Goal: Task Accomplishment & Management: Complete application form

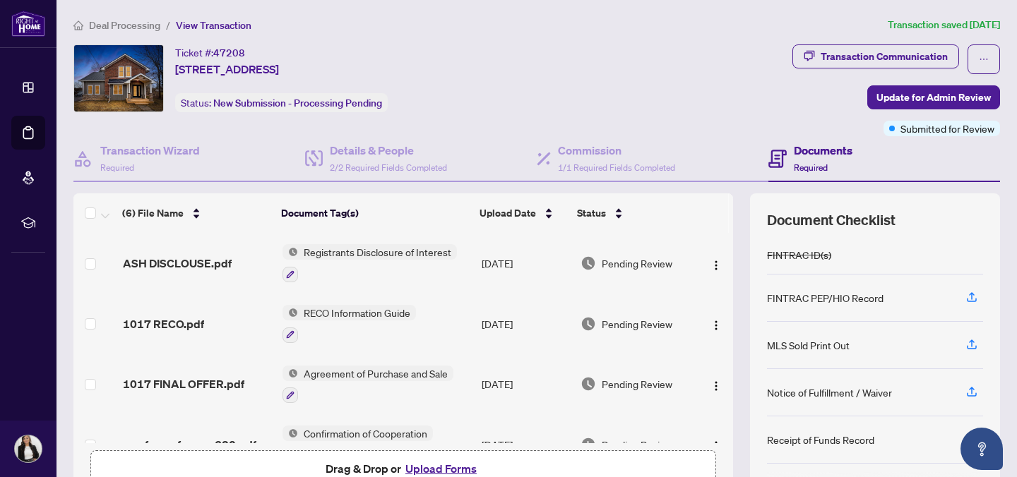
scroll to position [122, 0]
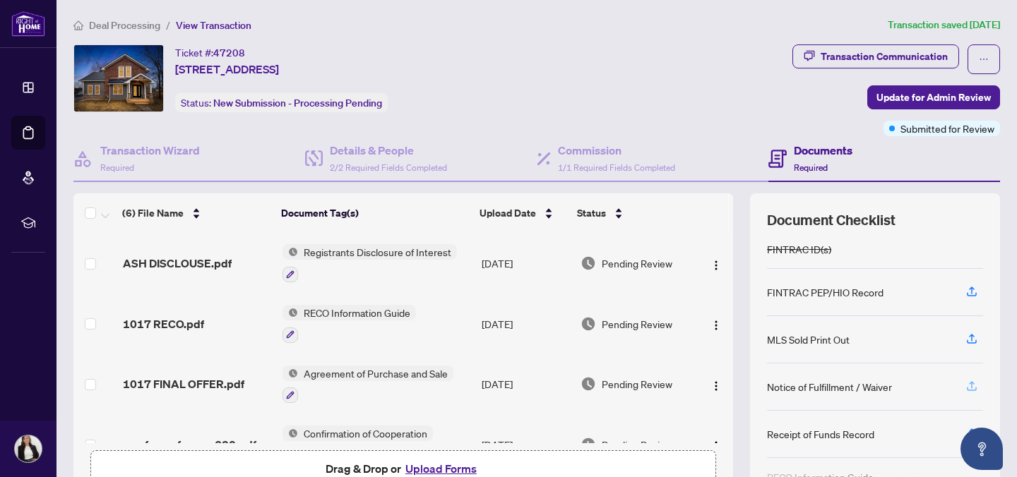
click at [972, 385] on icon "button" at bounding box center [971, 386] width 13 height 13
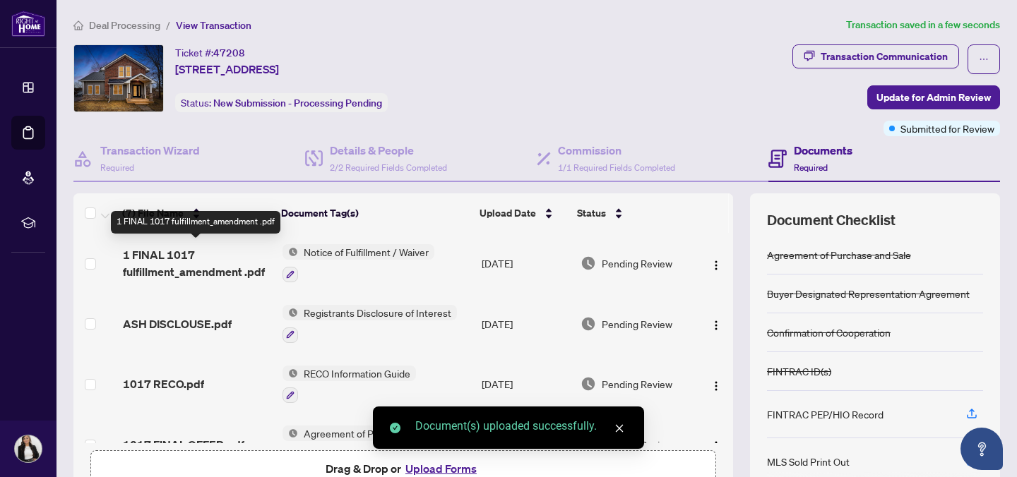
scroll to position [5, 0]
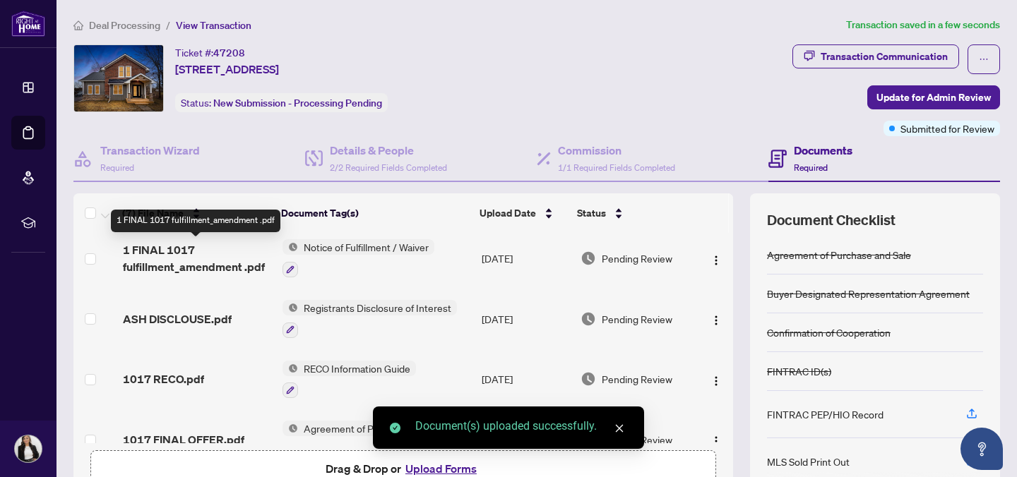
click at [208, 256] on span "1 FINAL 1017 fulfillment_amendment .pdf" at bounding box center [197, 258] width 148 height 34
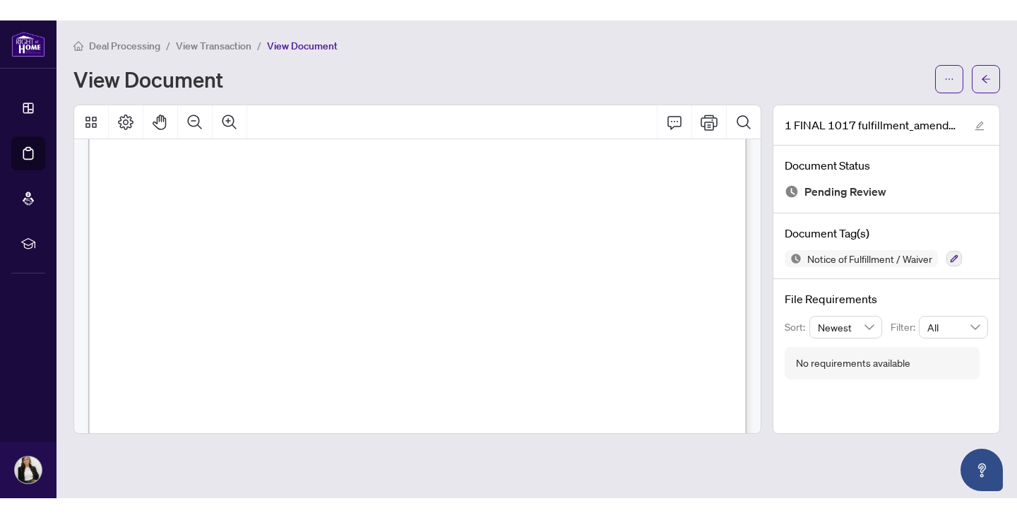
scroll to position [37, 0]
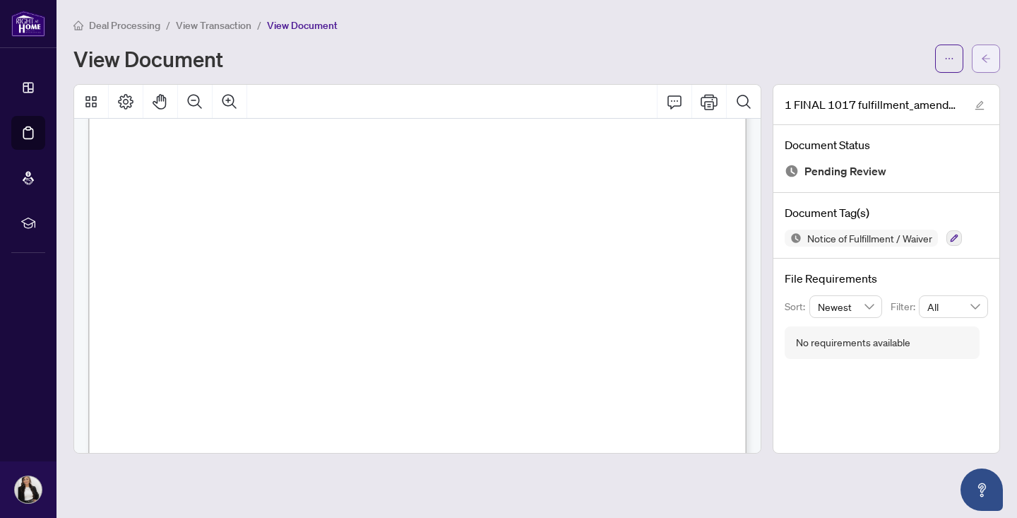
click at [995, 55] on button "button" at bounding box center [986, 58] width 28 height 28
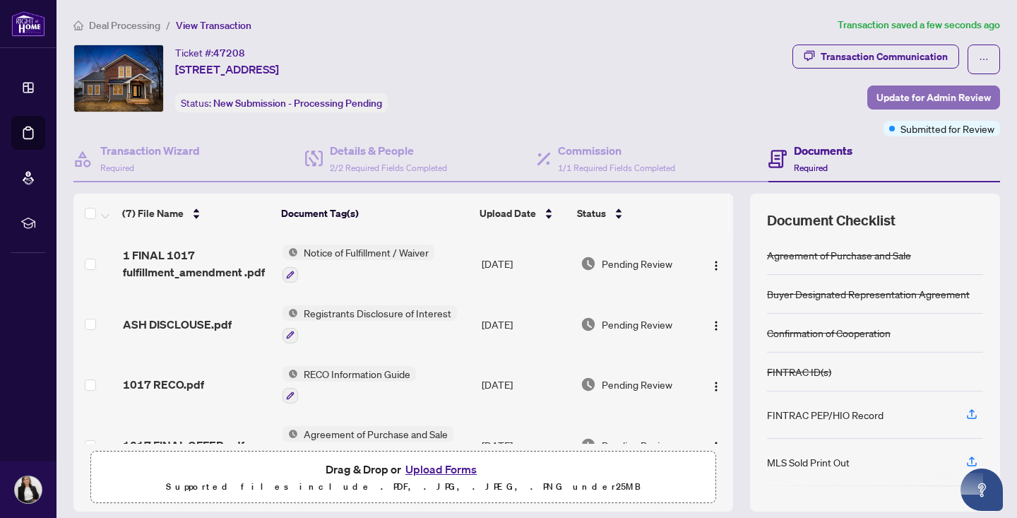
click at [913, 93] on span "Update for Admin Review" at bounding box center [933, 97] width 114 height 23
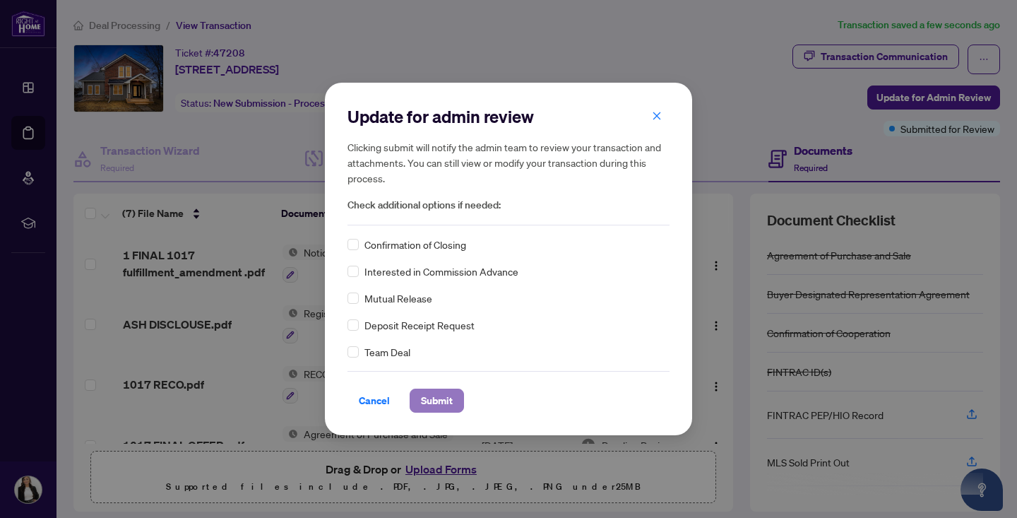
click at [460, 399] on button "Submit" at bounding box center [437, 400] width 54 height 24
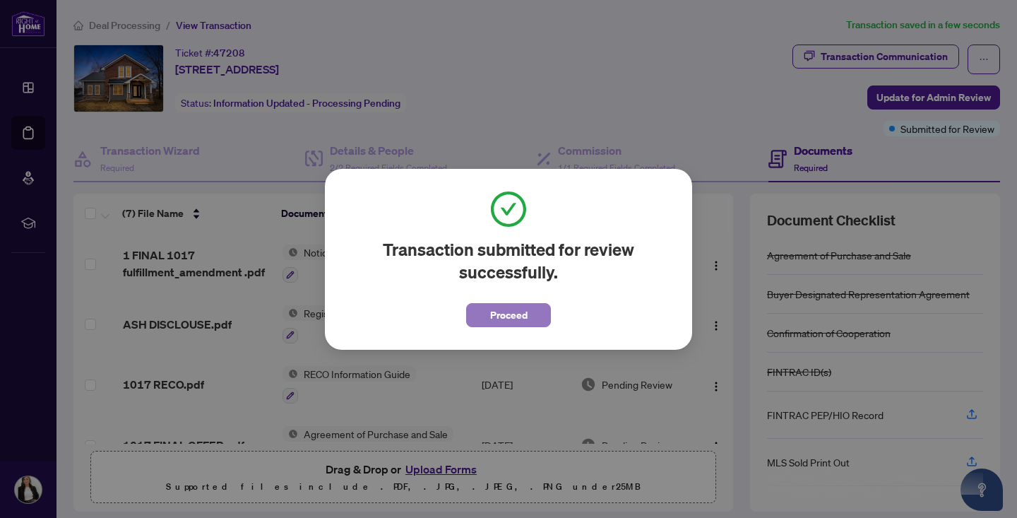
click at [482, 323] on button "Proceed" at bounding box center [508, 315] width 85 height 24
